Goal: Task Accomplishment & Management: Use online tool/utility

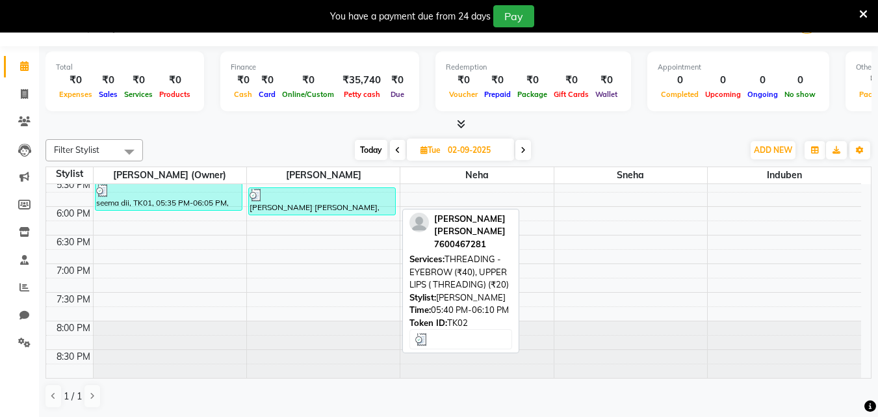
scroll to position [289, 0]
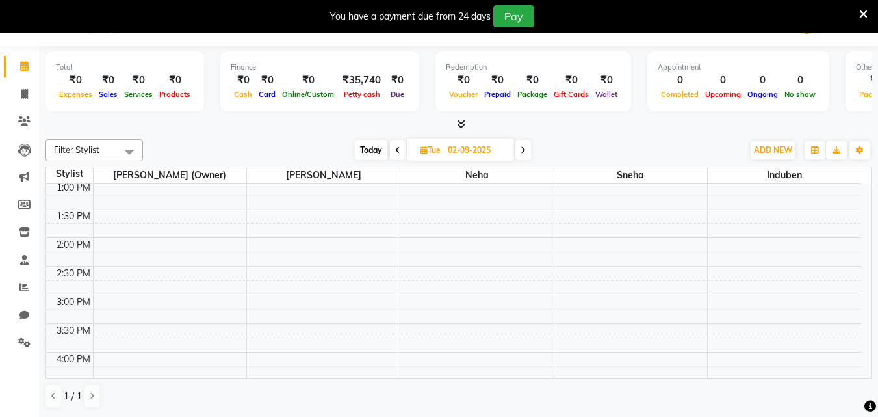
click at [460, 125] on icon at bounding box center [461, 124] width 8 height 10
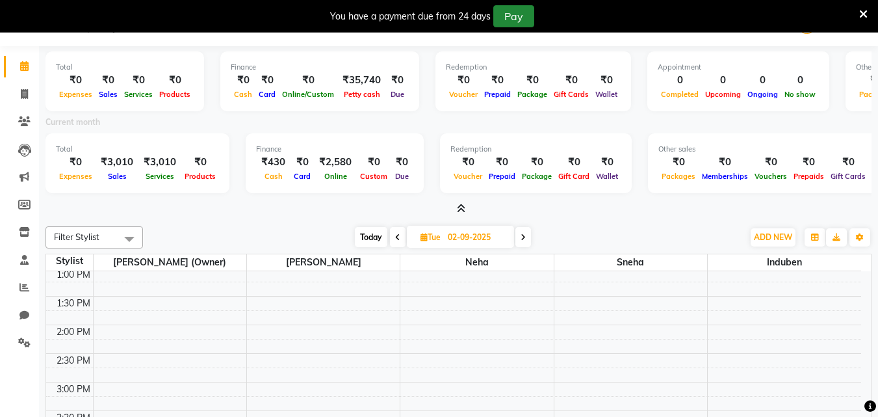
click at [500, 15] on button "Pay" at bounding box center [513, 16] width 41 height 22
click at [500, 15] on div "Select Location × Bridal Beauty Makeover, [GEOGRAPHIC_DATA]" at bounding box center [580, 23] width 228 height 18
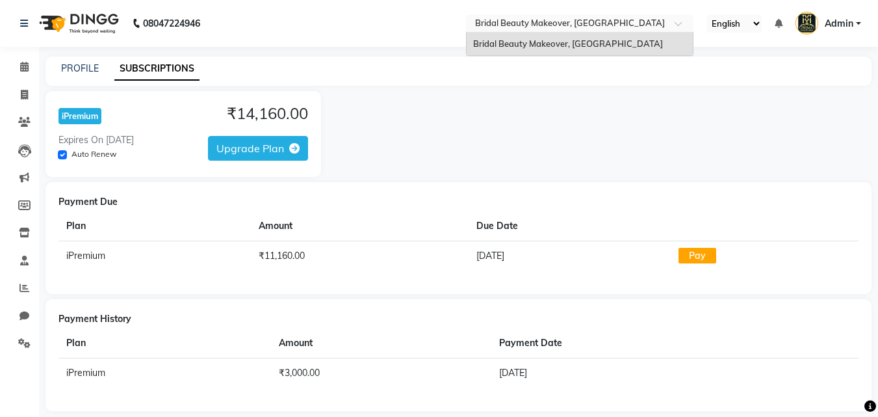
scroll to position [14, 0]
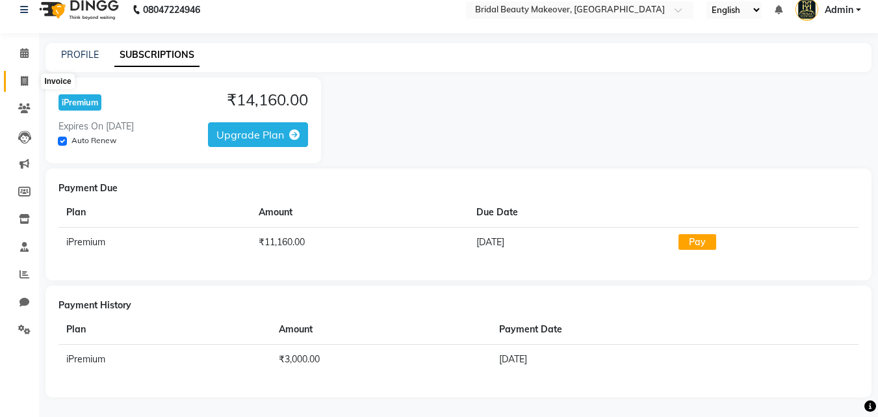
click at [29, 74] on span at bounding box center [24, 81] width 23 height 15
select select "8610"
select select "service"
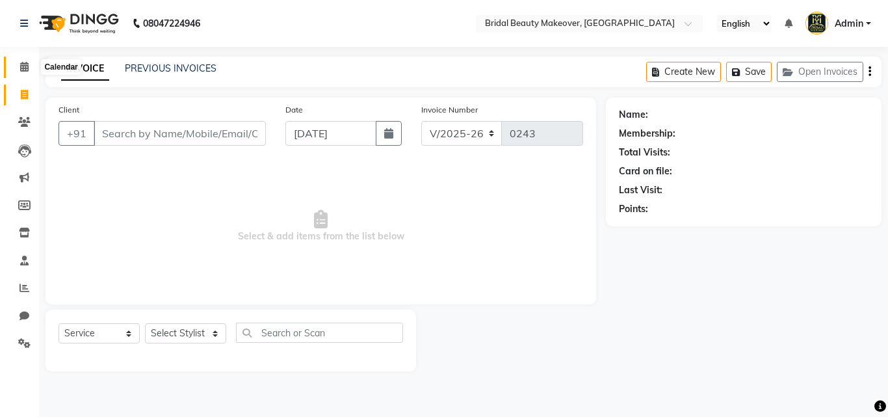
click at [19, 66] on span at bounding box center [24, 67] width 23 height 15
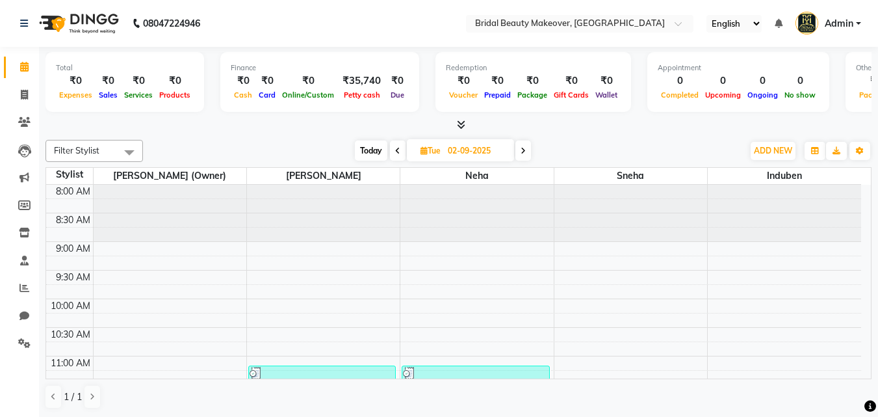
click at [463, 125] on icon at bounding box center [461, 125] width 8 height 10
